Goal: Information Seeking & Learning: Understand process/instructions

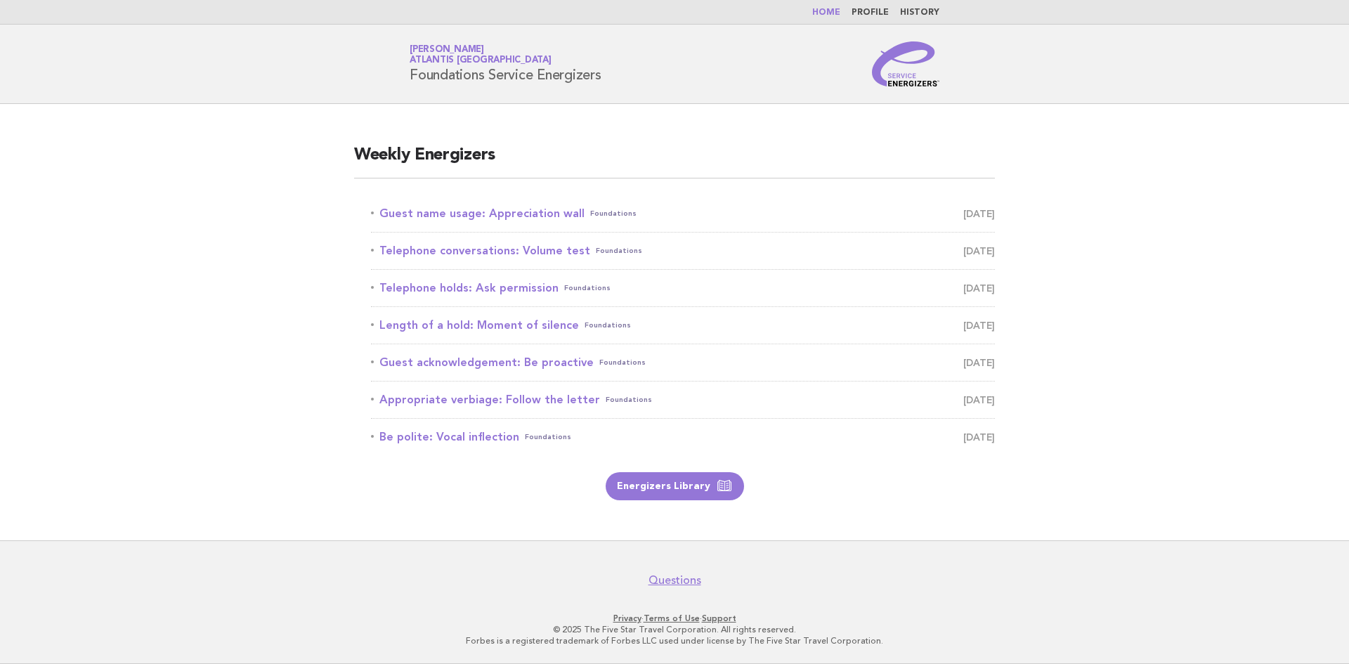
click at [1129, 193] on main "Weekly Energizers Guest name usage: Appreciation wall Foundations [DATE] Teleph…" at bounding box center [674, 322] width 1349 height 436
click at [526, 213] on link "Guest name usage: Appreciation wall Foundations August 18" at bounding box center [683, 214] width 624 height 20
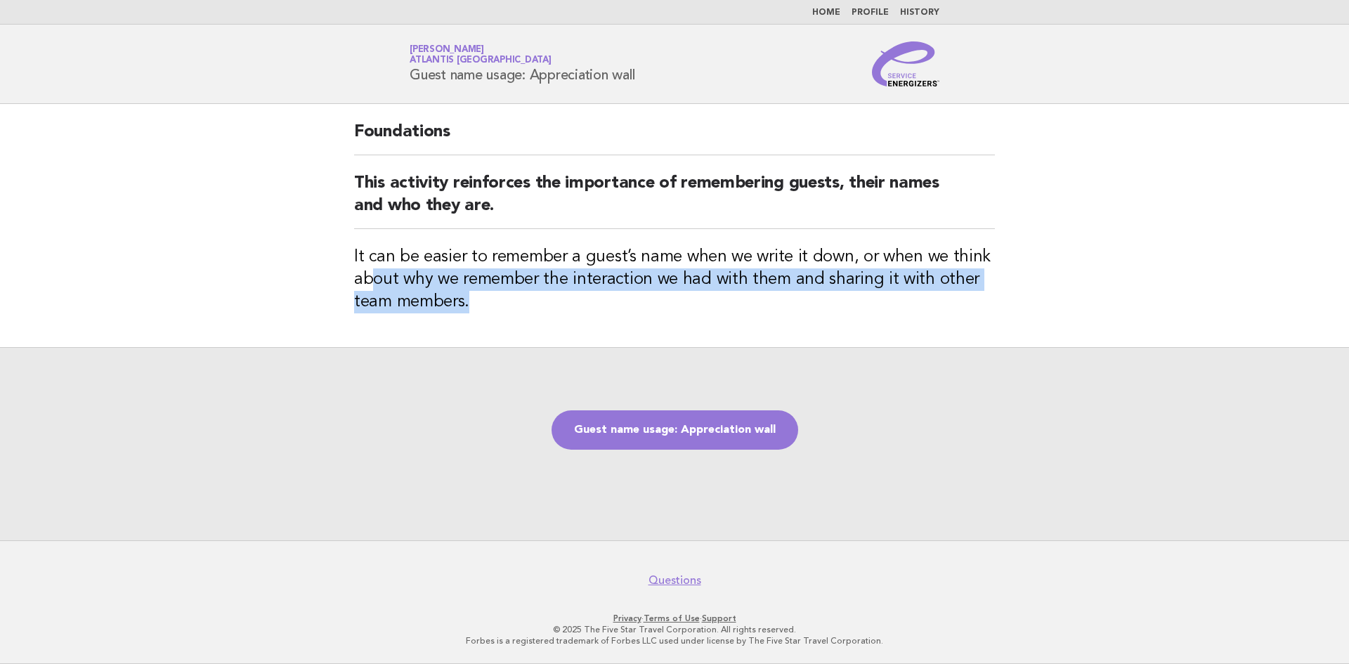
drag, startPoint x: 372, startPoint y: 281, endPoint x: 1006, endPoint y: 293, distance: 634.0
click at [1006, 293] on div "Foundations This activity reinforces the importance of remembering guests, thei…" at bounding box center [674, 225] width 675 height 243
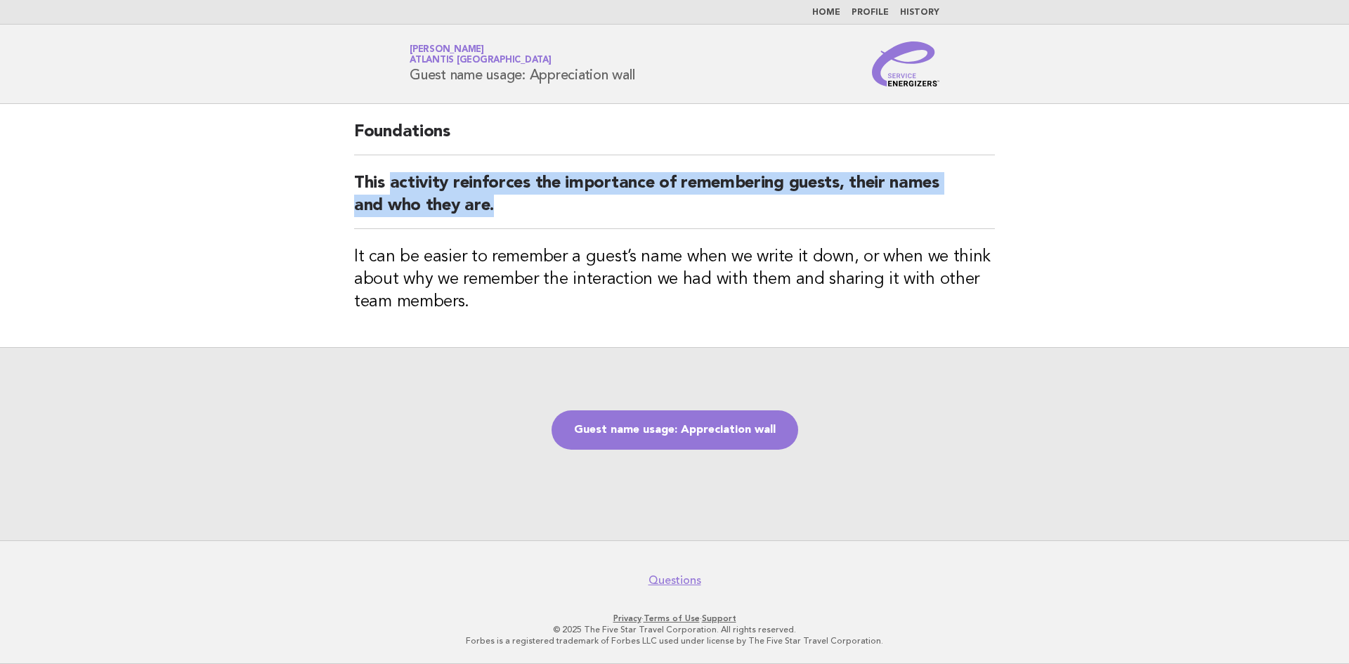
drag, startPoint x: 454, startPoint y: 188, endPoint x: 881, endPoint y: 199, distance: 426.7
click at [881, 199] on h2 "This activity reinforces the importance of remembering guests, their names and …" at bounding box center [674, 200] width 641 height 57
click at [1041, 208] on main "Foundations This activity reinforces the importance of remembering guests, thei…" at bounding box center [674, 322] width 1349 height 436
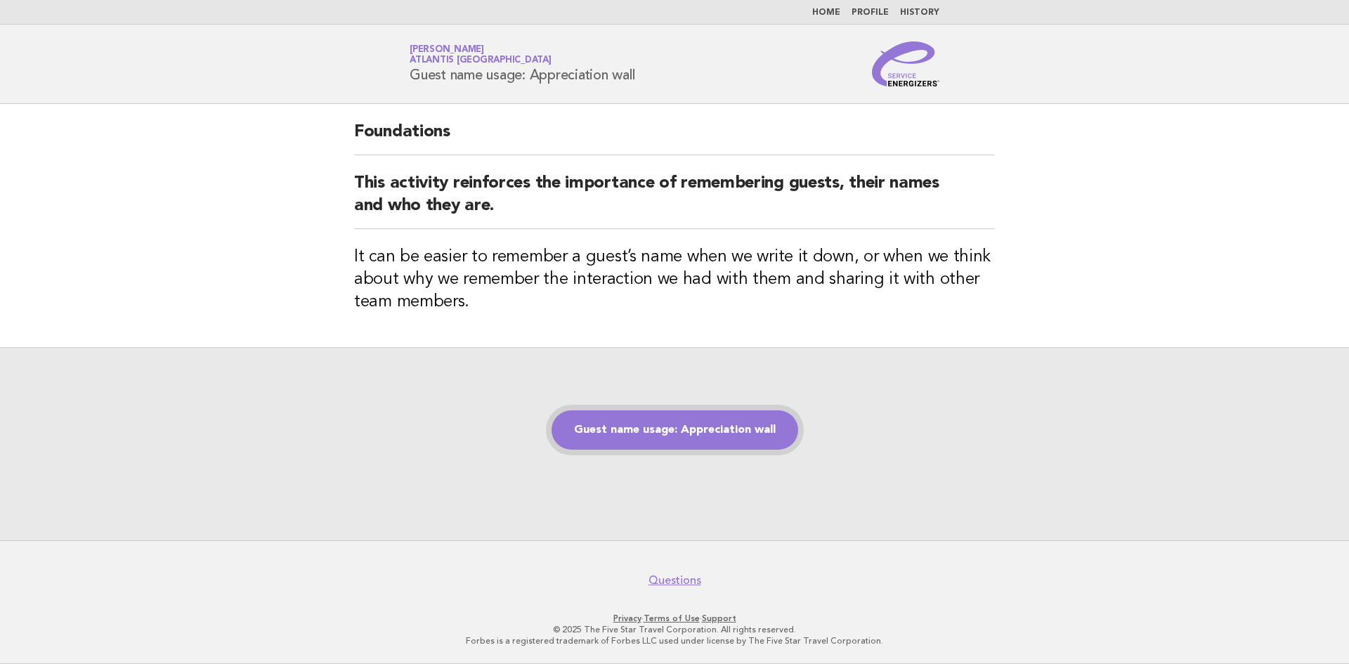
click at [664, 423] on link "Guest name usage: Appreciation wall" at bounding box center [675, 429] width 247 height 39
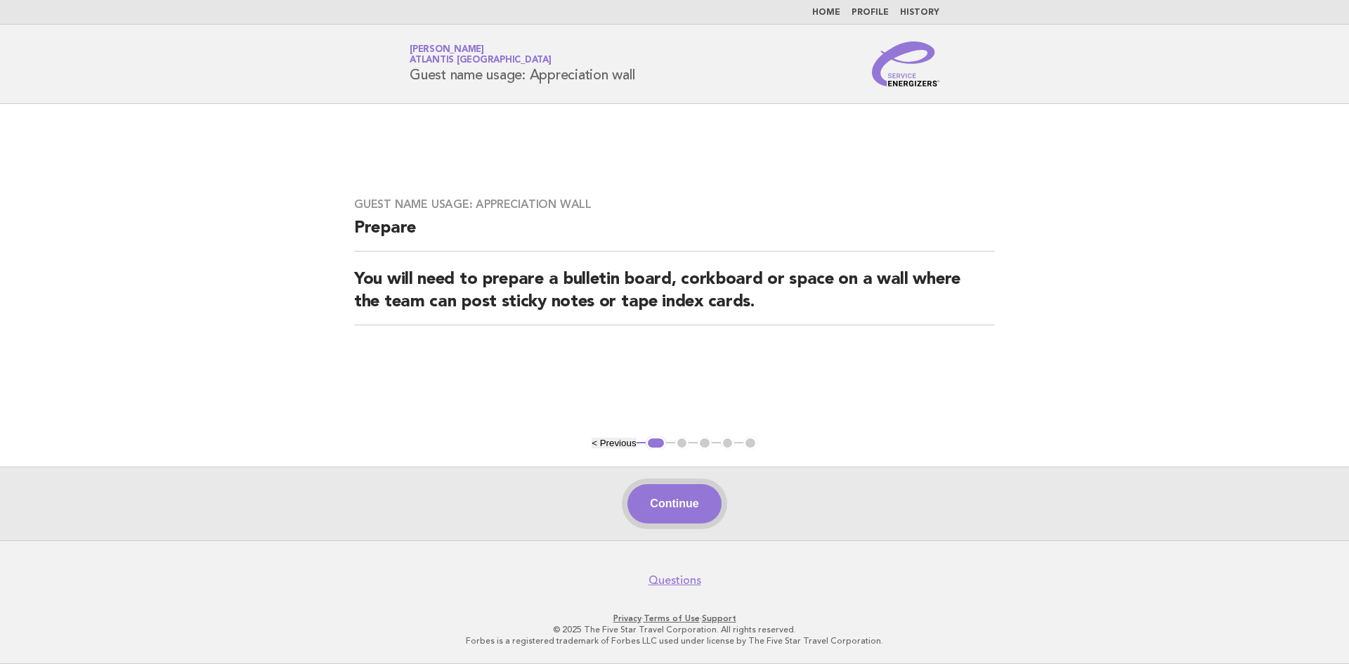
click at [678, 495] on button "Continue" at bounding box center [674, 503] width 93 height 39
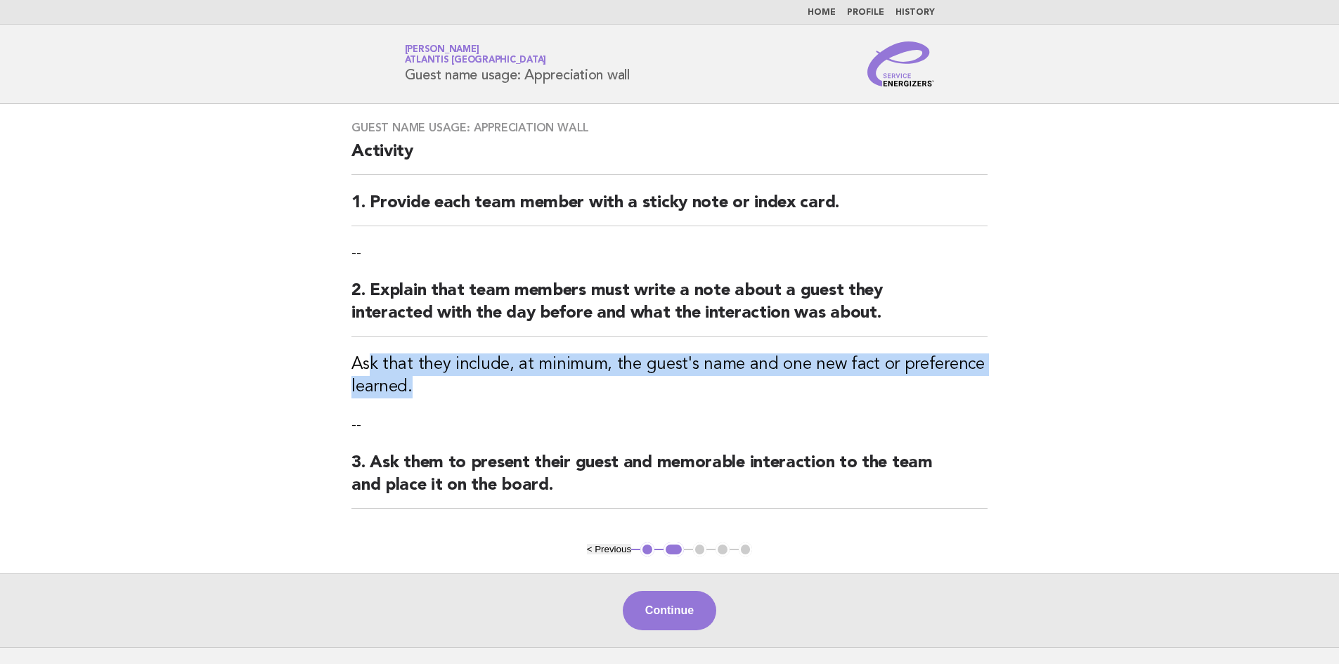
drag, startPoint x: 370, startPoint y: 364, endPoint x: 508, endPoint y: 378, distance: 139.2
click at [508, 378] on h3 "Ask that they include, at minimum, the guest's name and one new fact or prefere…" at bounding box center [669, 375] width 636 height 45
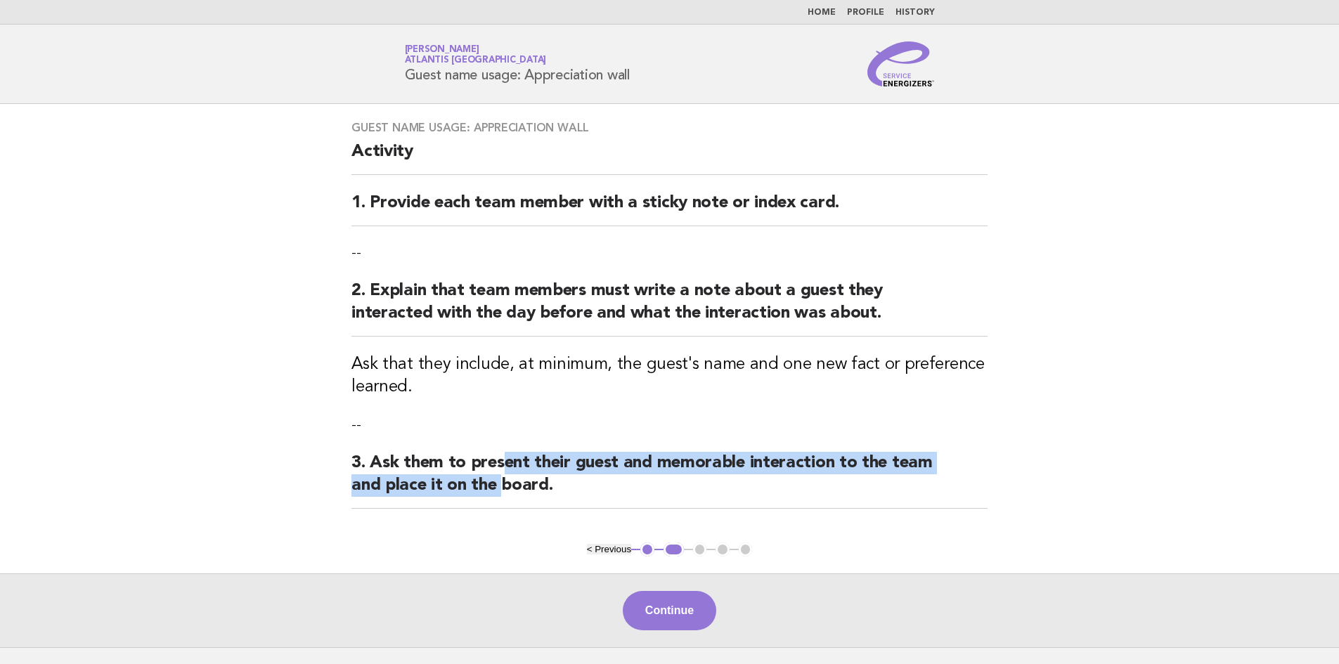
drag, startPoint x: 502, startPoint y: 481, endPoint x: 502, endPoint y: 469, distance: 12.6
click at [502, 469] on h2 "3. Ask them to present their guest and memorable interaction to the team and pl…" at bounding box center [669, 480] width 636 height 57
